Goal: Transaction & Acquisition: Purchase product/service

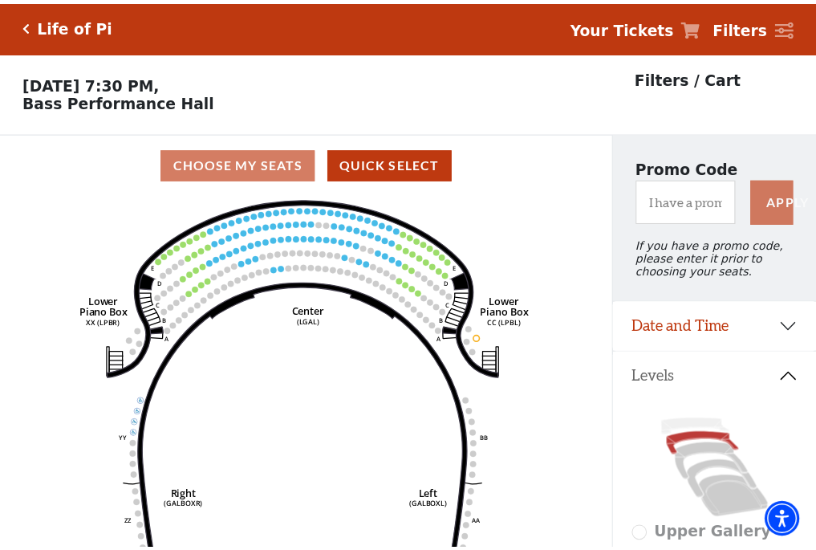
scroll to position [75, 0]
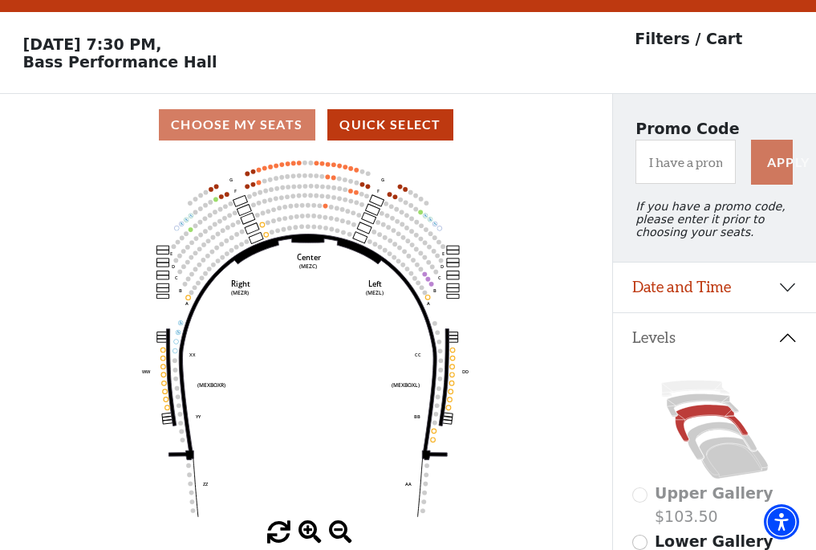
scroll to position [75, 0]
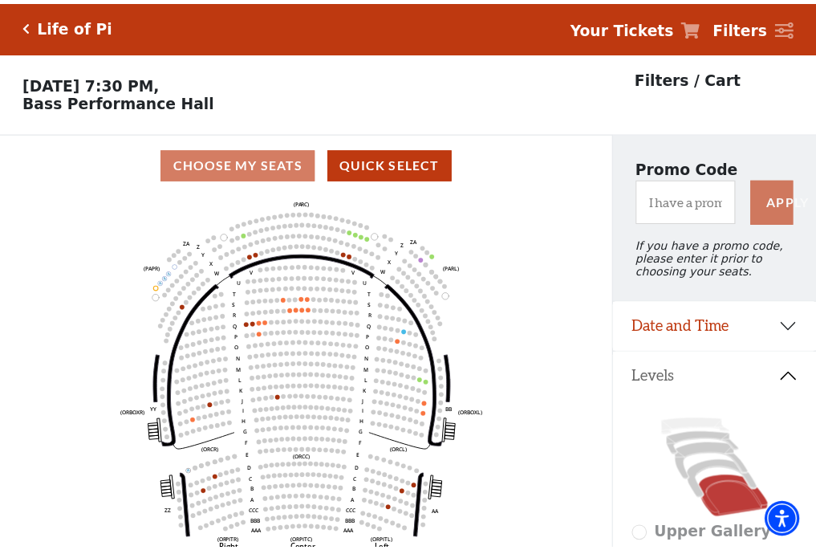
scroll to position [75, 0]
